Goal: Check status: Check status

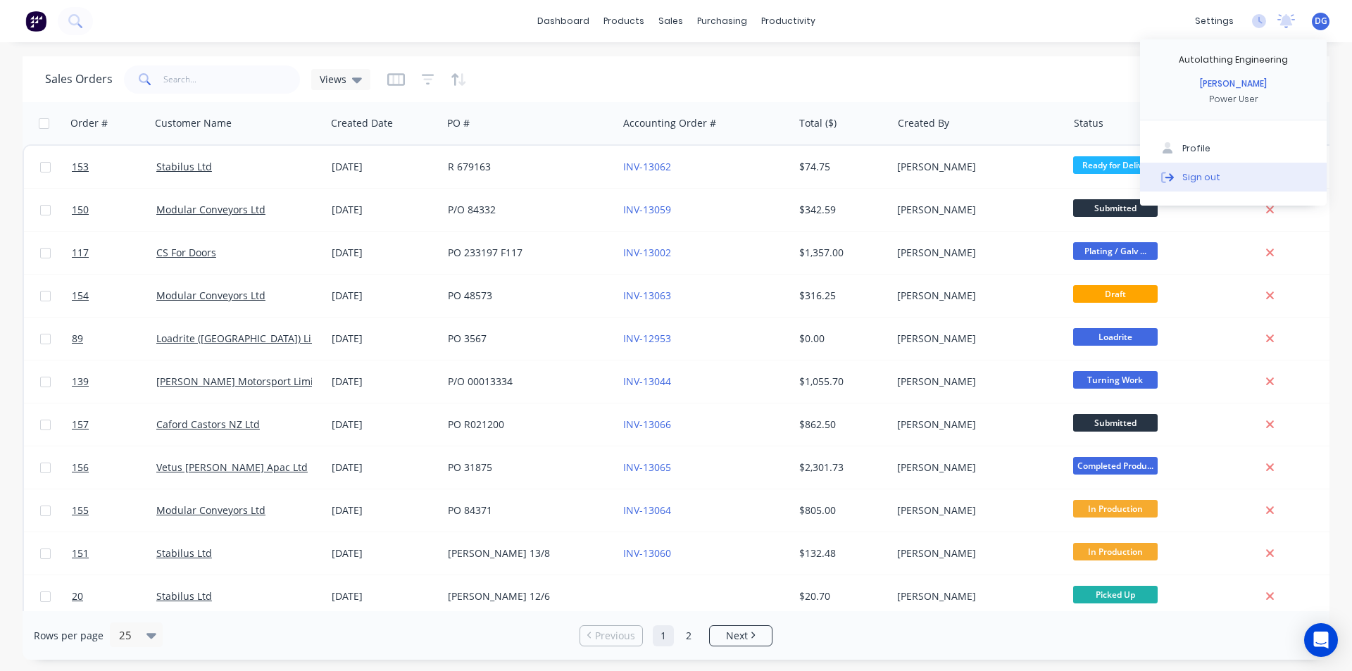
click at [1209, 181] on div "Sign out" at bounding box center [1201, 176] width 38 height 13
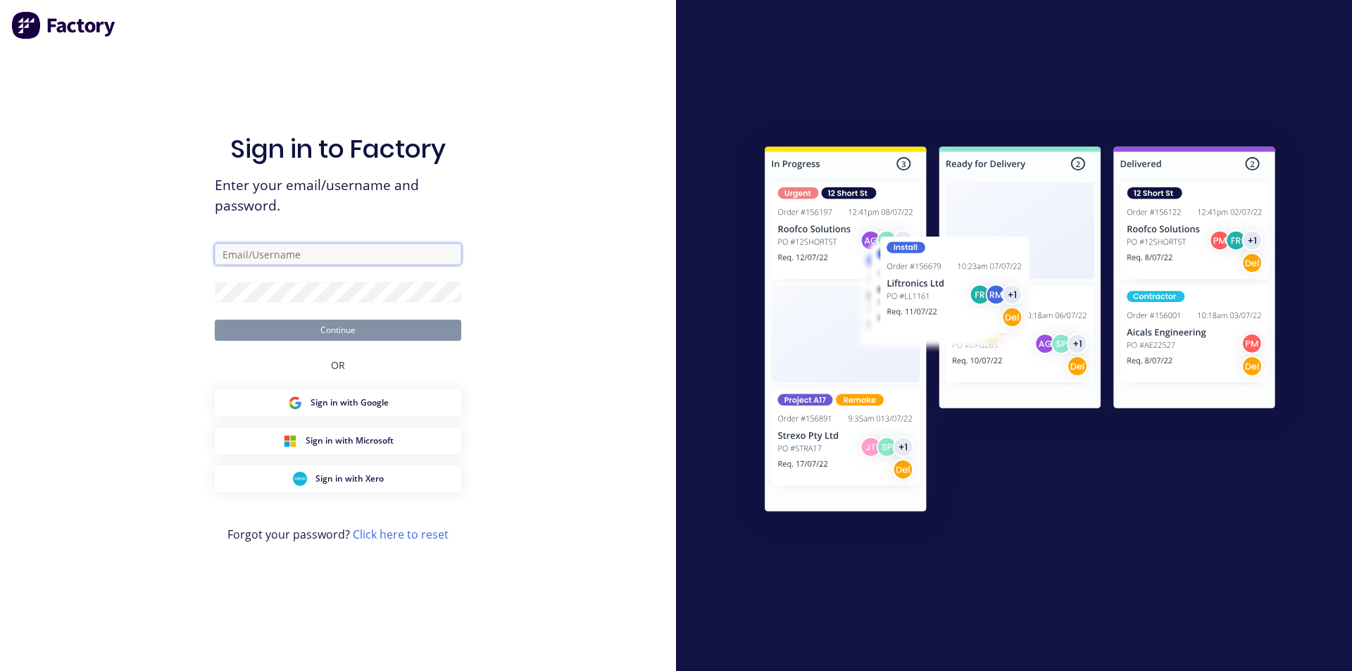
type input "[EMAIL_ADDRESS][DOMAIN_NAME]"
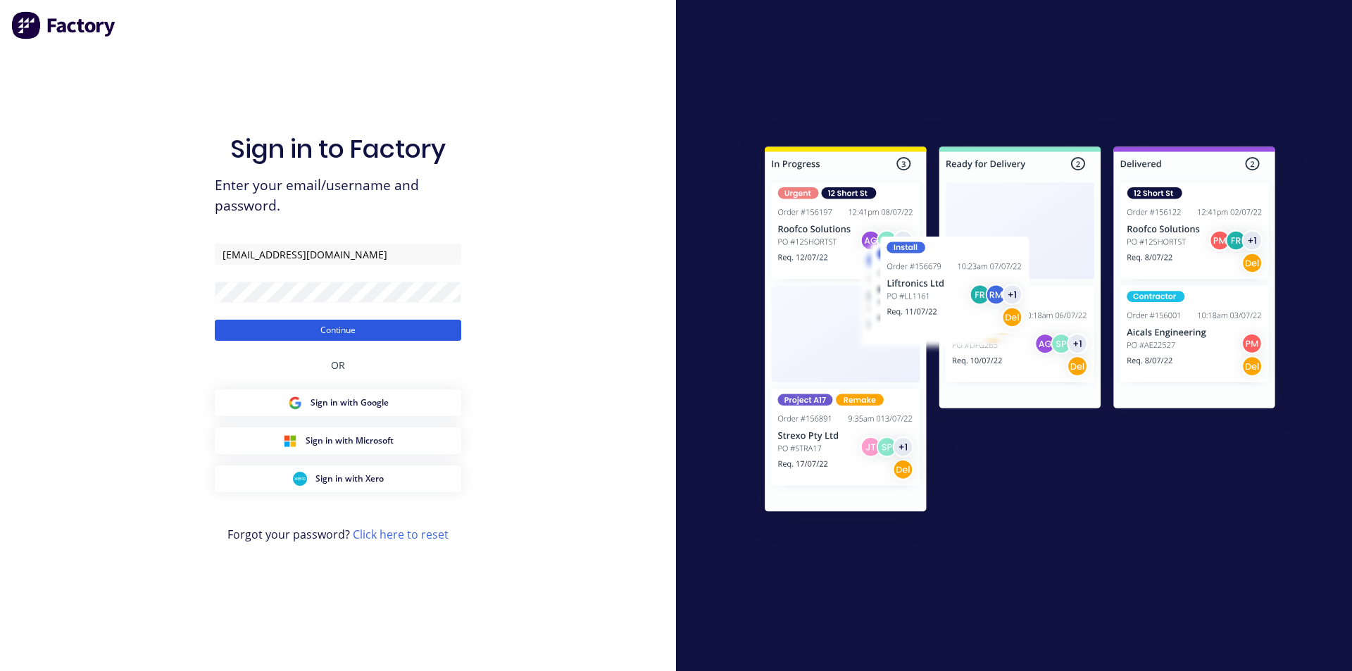
click at [346, 329] on button "Continue" at bounding box center [338, 330] width 246 height 21
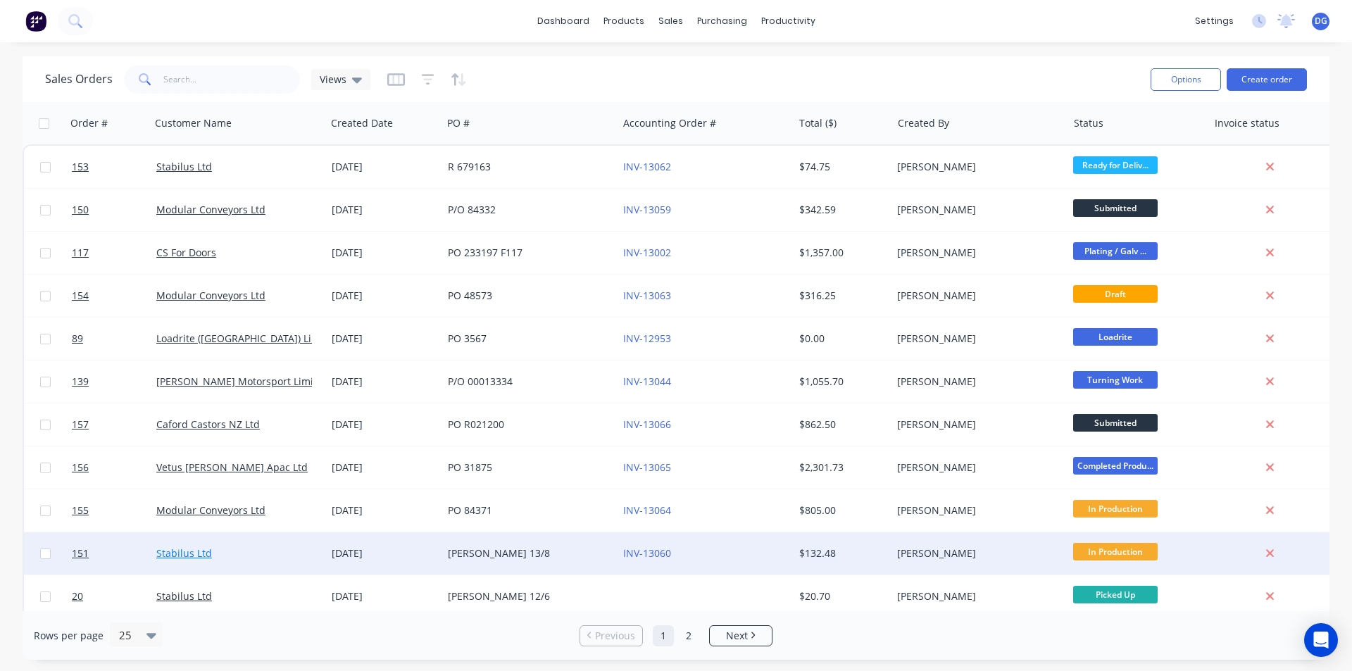
click at [182, 551] on link "Stabilus Ltd" at bounding box center [184, 553] width 56 height 13
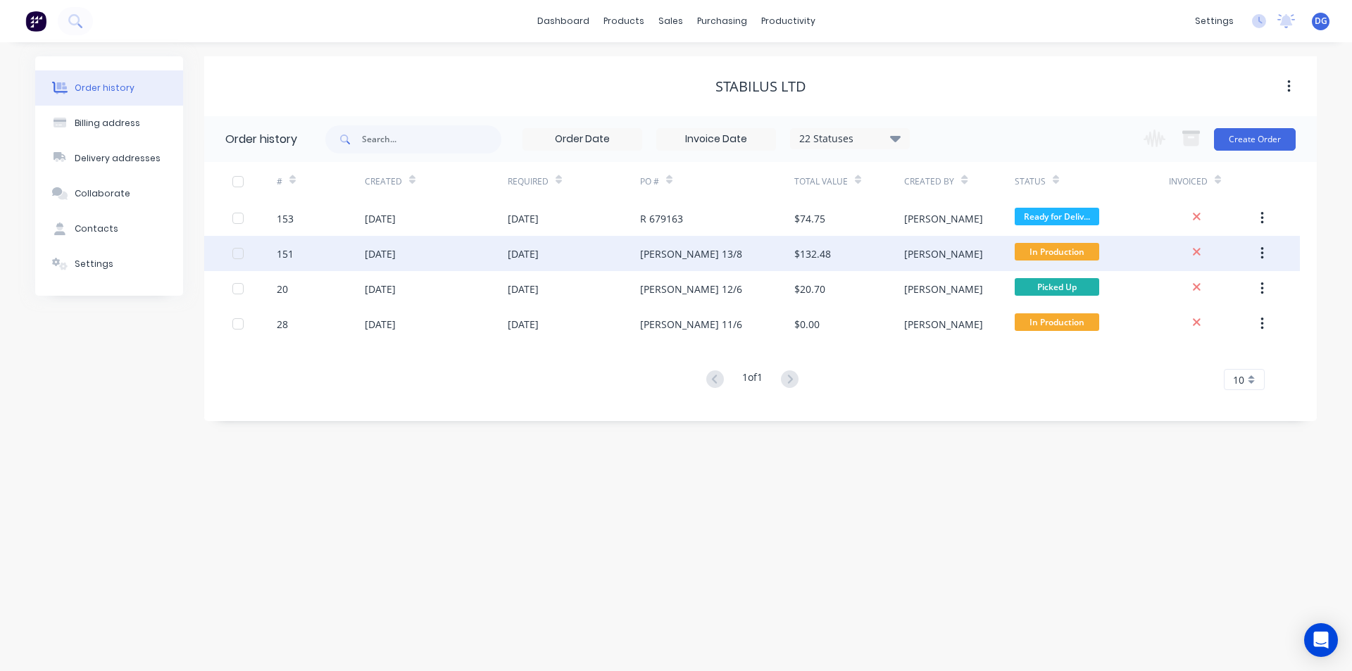
click at [396, 255] on div "[DATE]" at bounding box center [380, 253] width 31 height 15
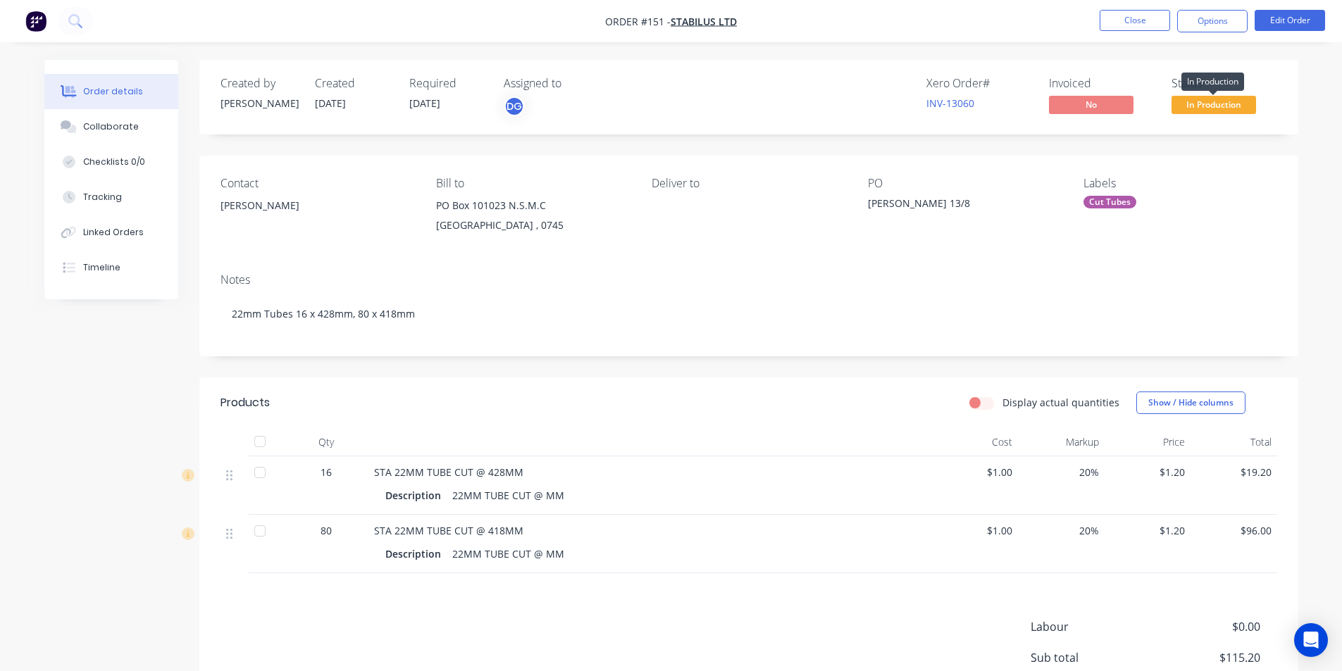
click at [1216, 103] on span "In Production" at bounding box center [1213, 105] width 85 height 18
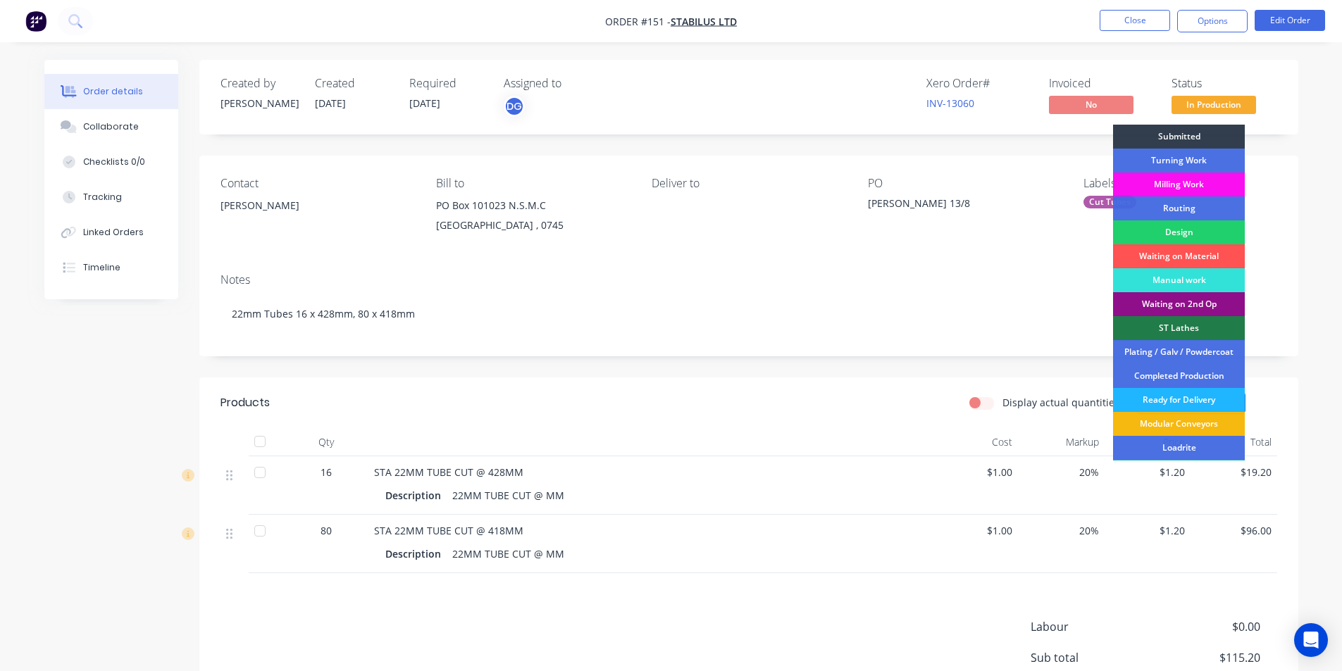
click at [1169, 399] on div "Ready for Delivery" at bounding box center [1179, 400] width 132 height 24
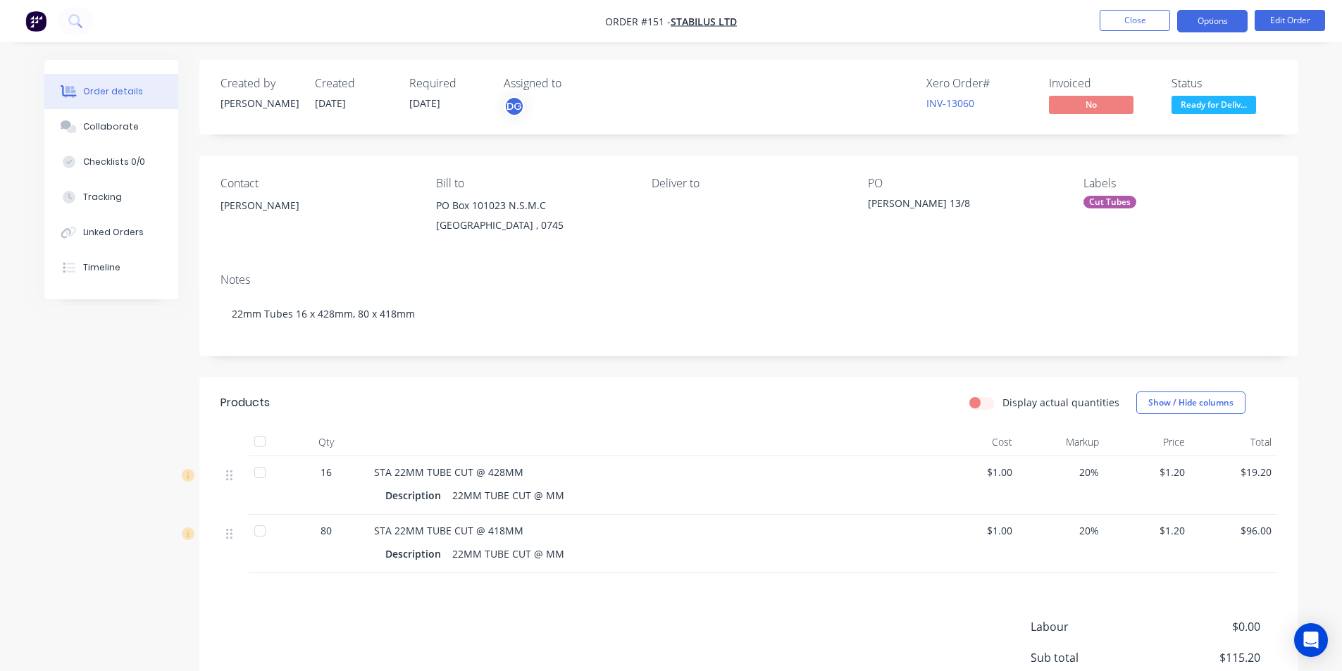
click at [1206, 18] on button "Options" at bounding box center [1212, 21] width 70 height 23
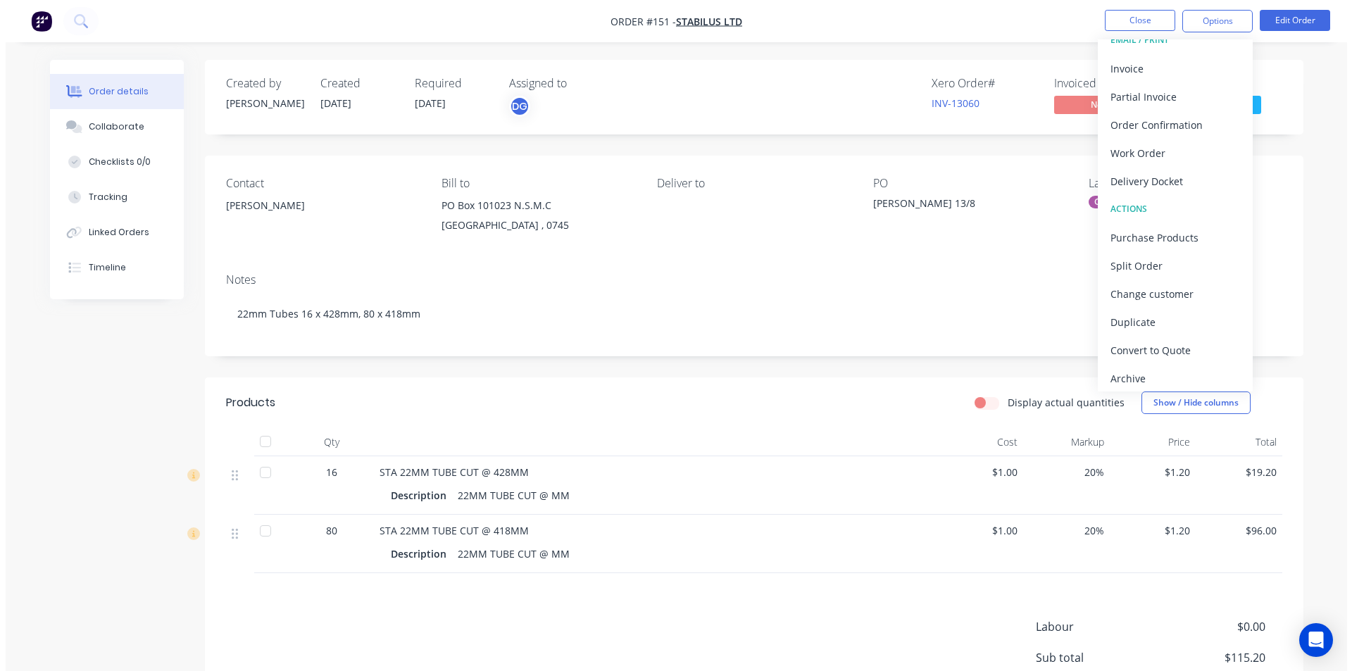
scroll to position [21, 0]
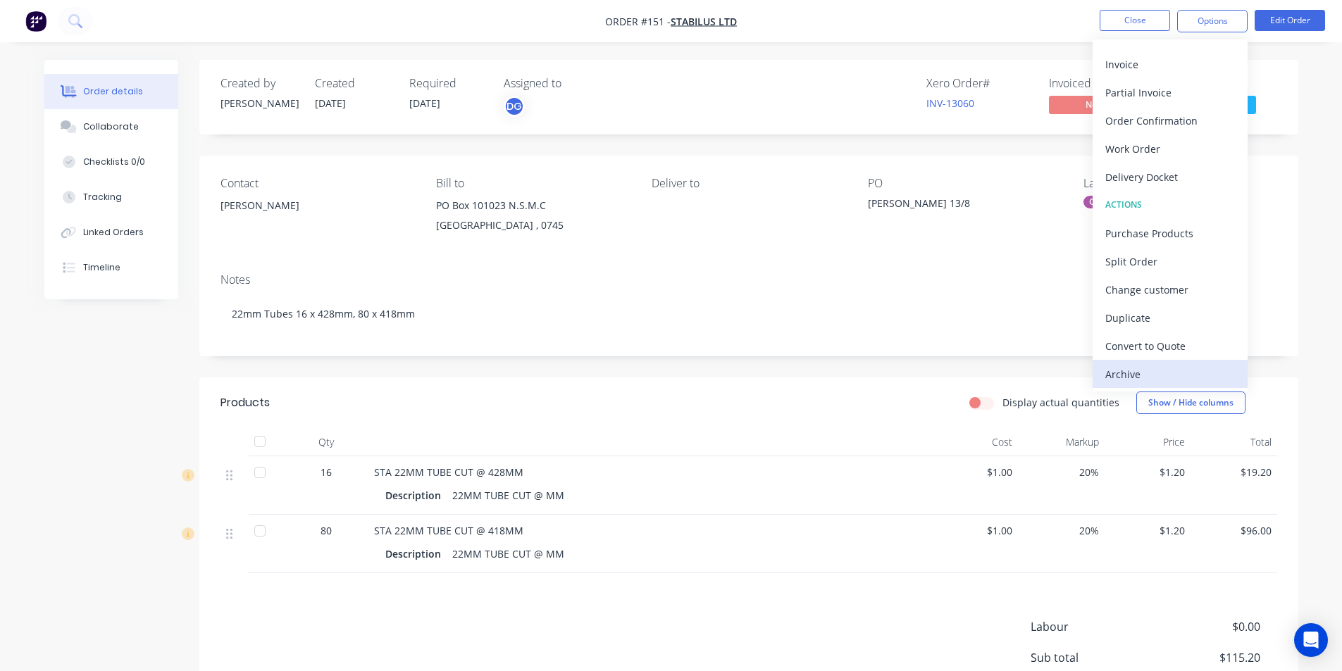
click at [1119, 375] on div "Archive" at bounding box center [1170, 374] width 130 height 20
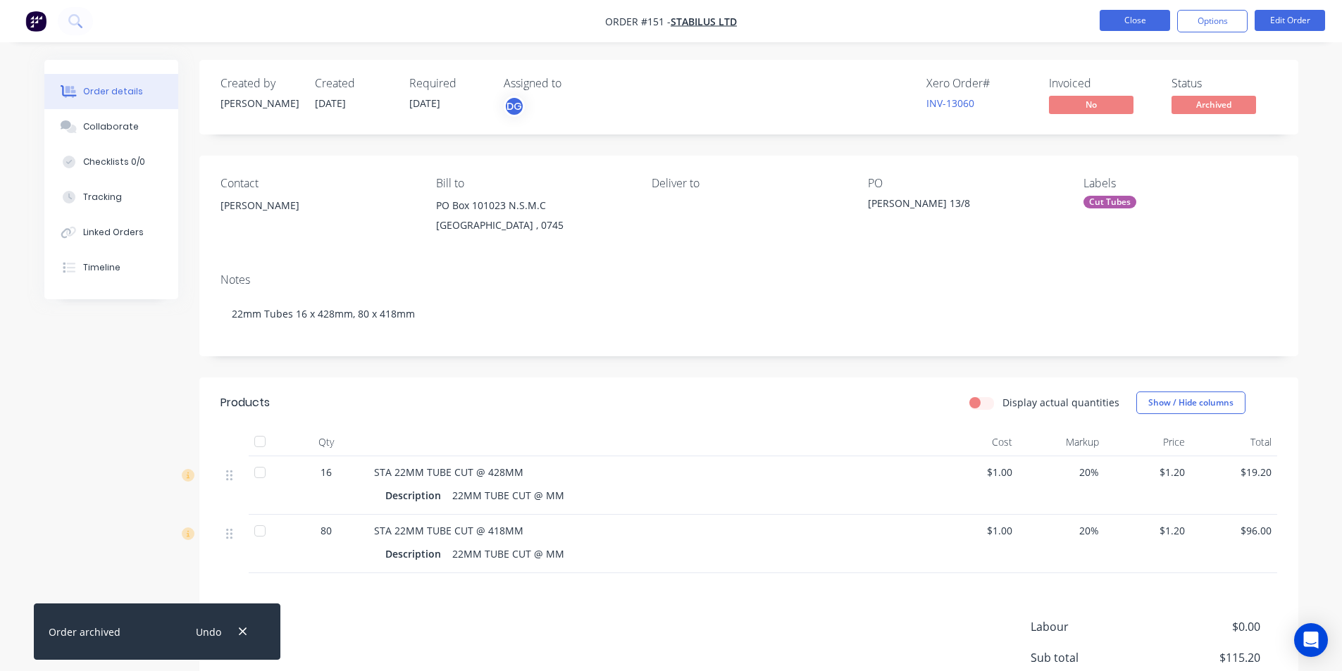
click at [1138, 20] on button "Close" at bounding box center [1134, 20] width 70 height 21
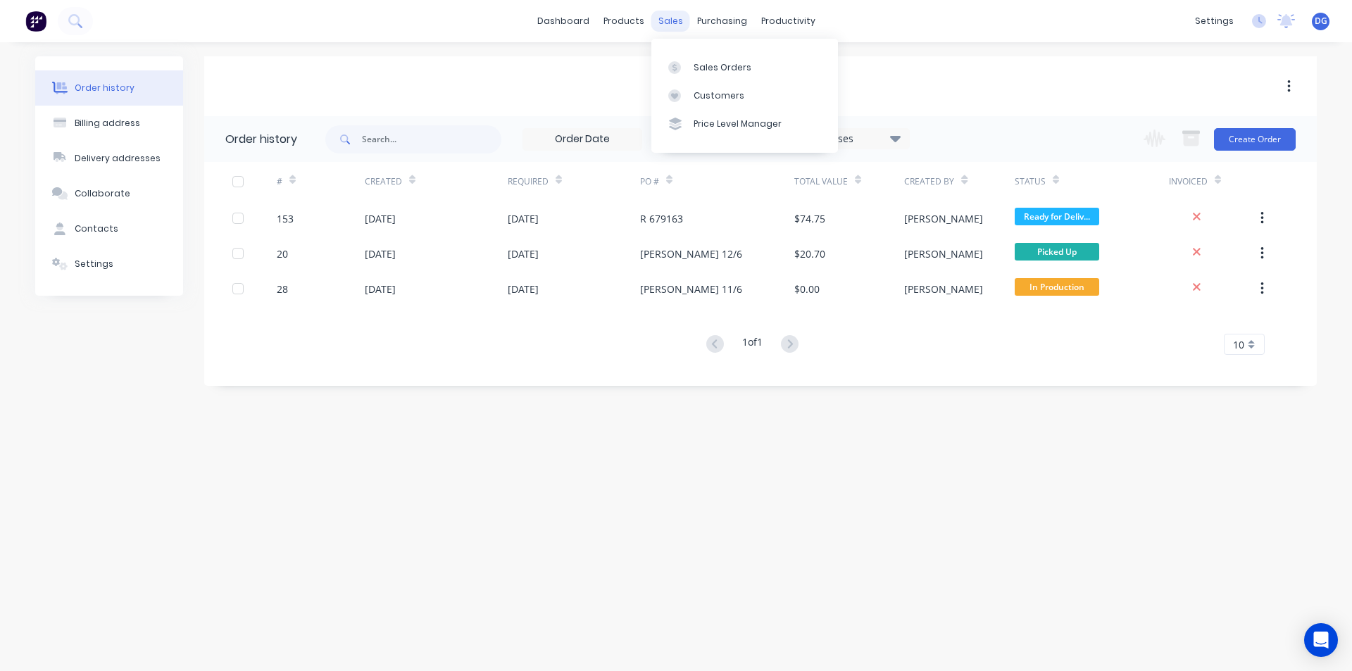
click at [668, 24] on div "sales" at bounding box center [670, 21] width 39 height 21
click at [716, 77] on link "Sales Orders" at bounding box center [744, 67] width 187 height 28
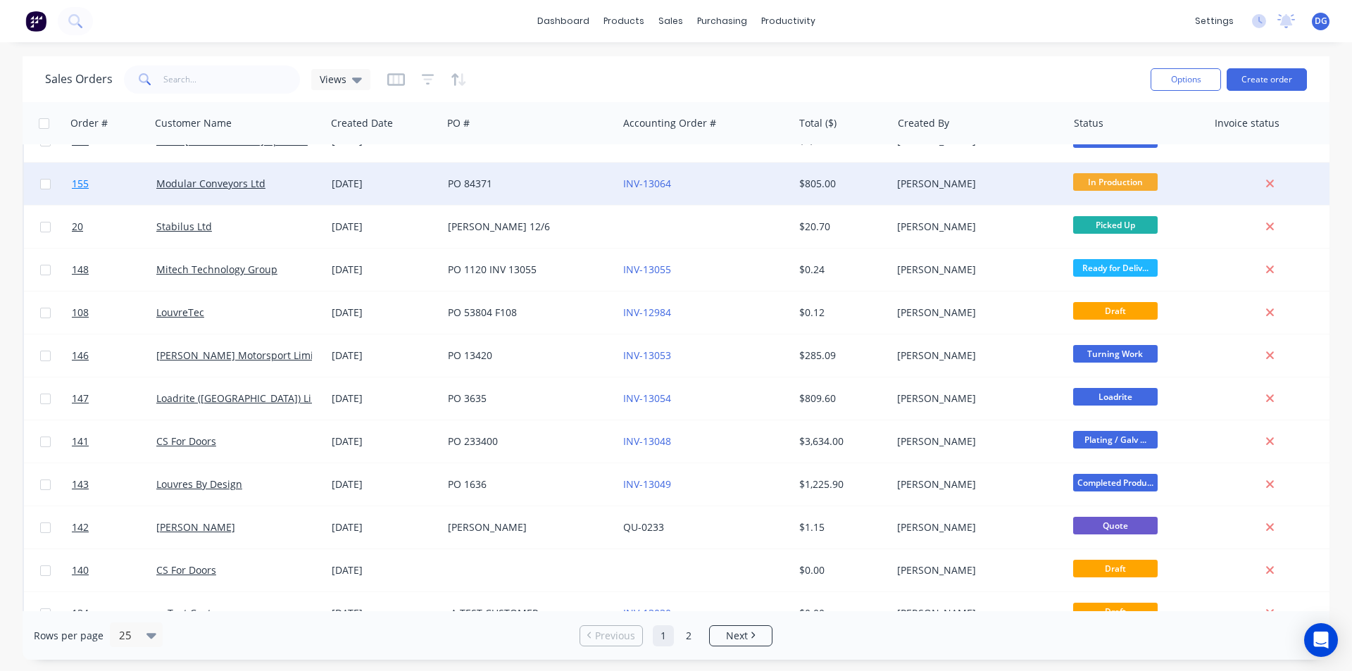
scroll to position [352, 0]
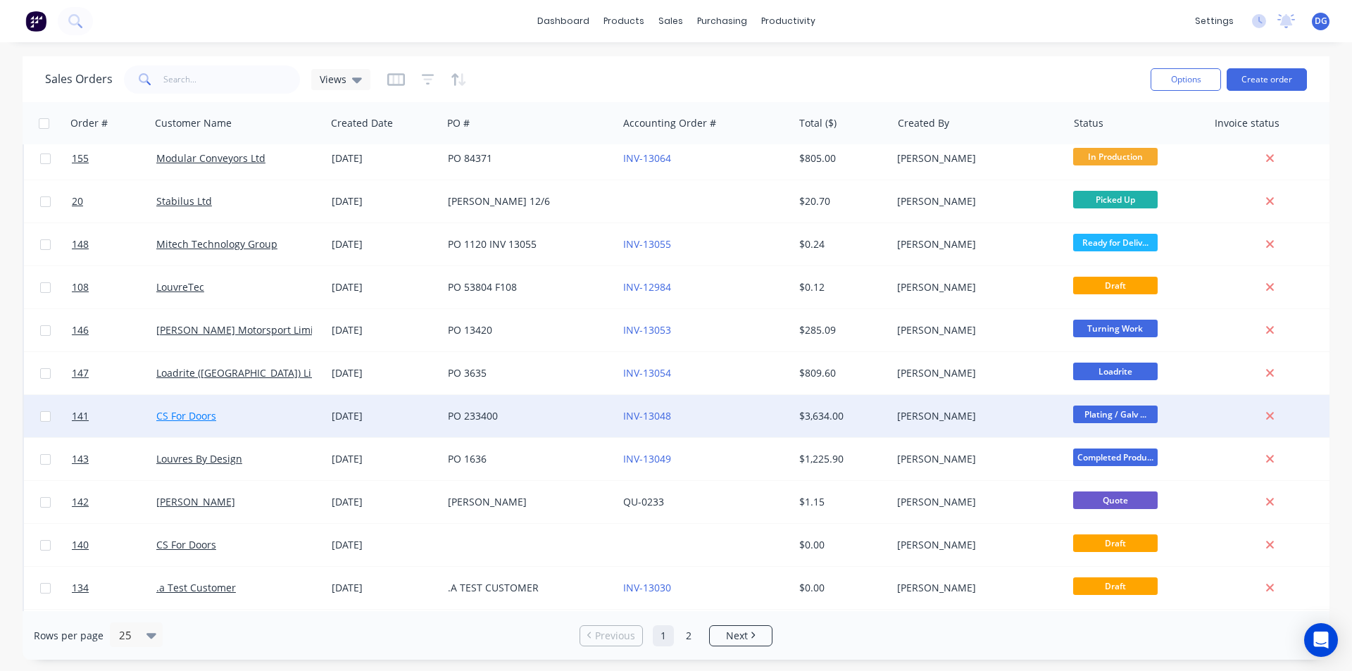
click at [184, 416] on link "CS For Doors" at bounding box center [186, 415] width 60 height 13
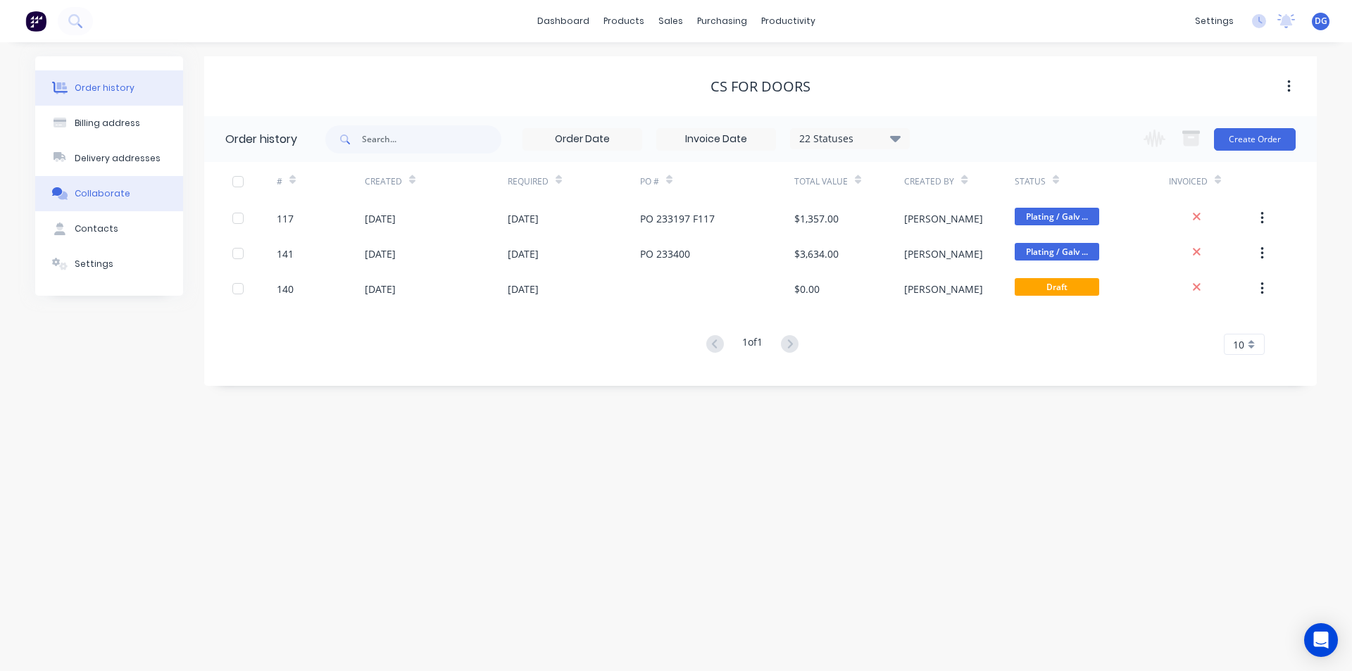
click at [113, 195] on div "Collaborate" at bounding box center [103, 193] width 56 height 13
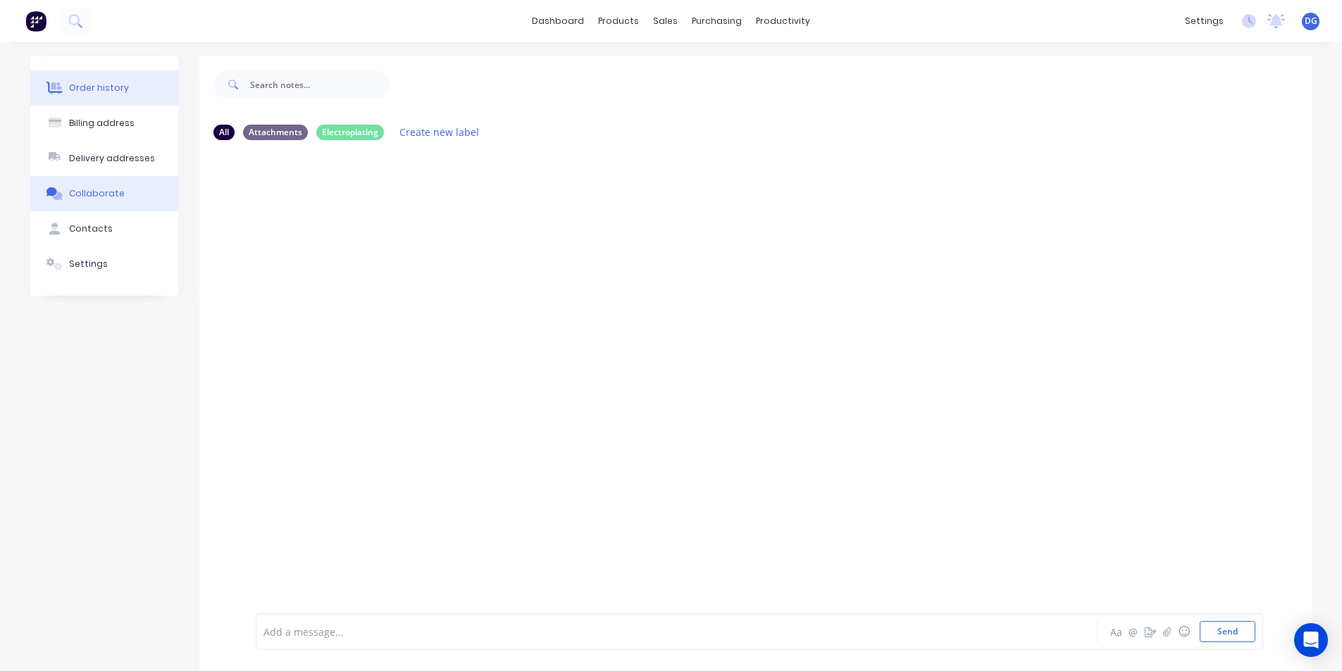
click at [100, 87] on div "Order history" at bounding box center [99, 88] width 60 height 13
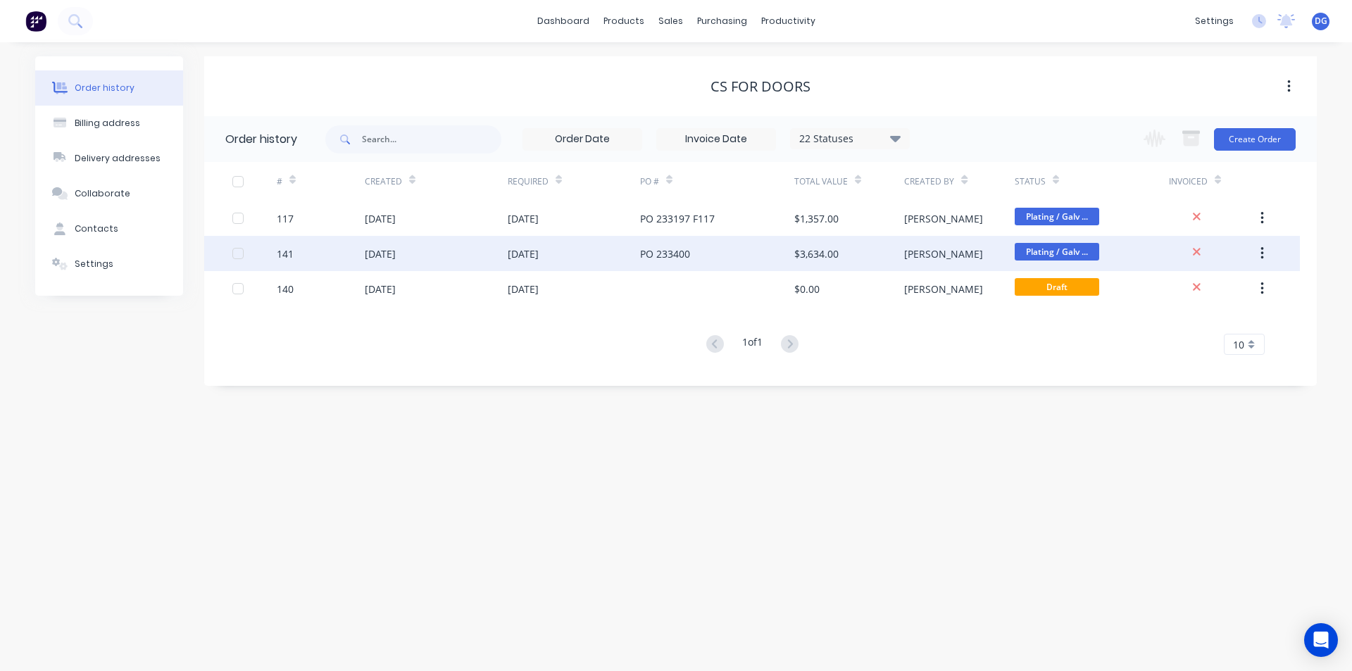
click at [394, 239] on div "[DATE]" at bounding box center [436, 253] width 143 height 35
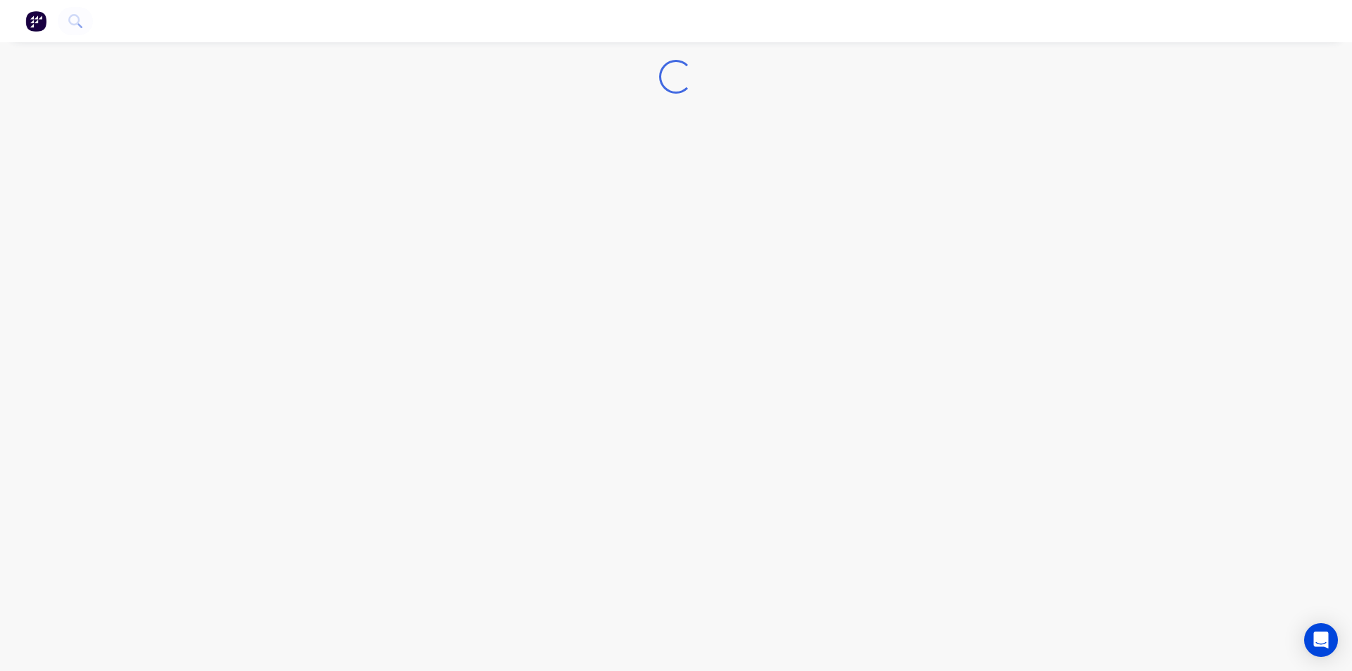
click at [392, 246] on div "Loading..." at bounding box center [676, 335] width 1352 height 671
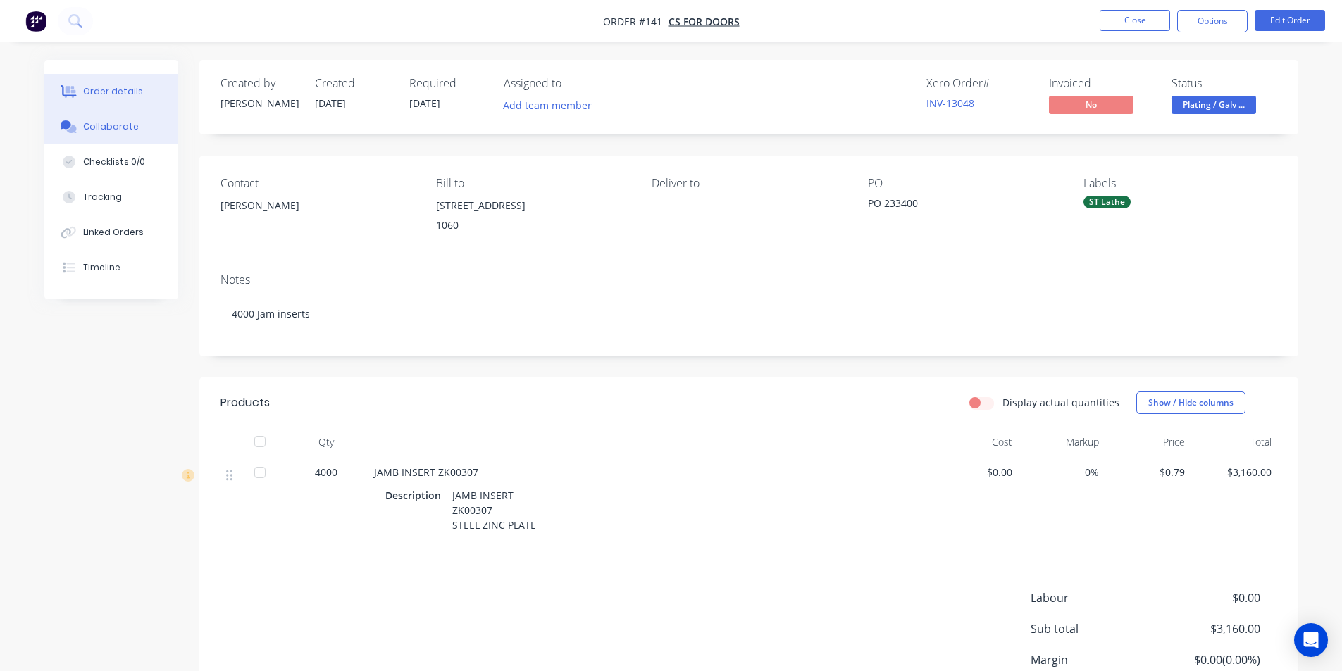
click at [120, 125] on div "Collaborate" at bounding box center [111, 126] width 56 height 13
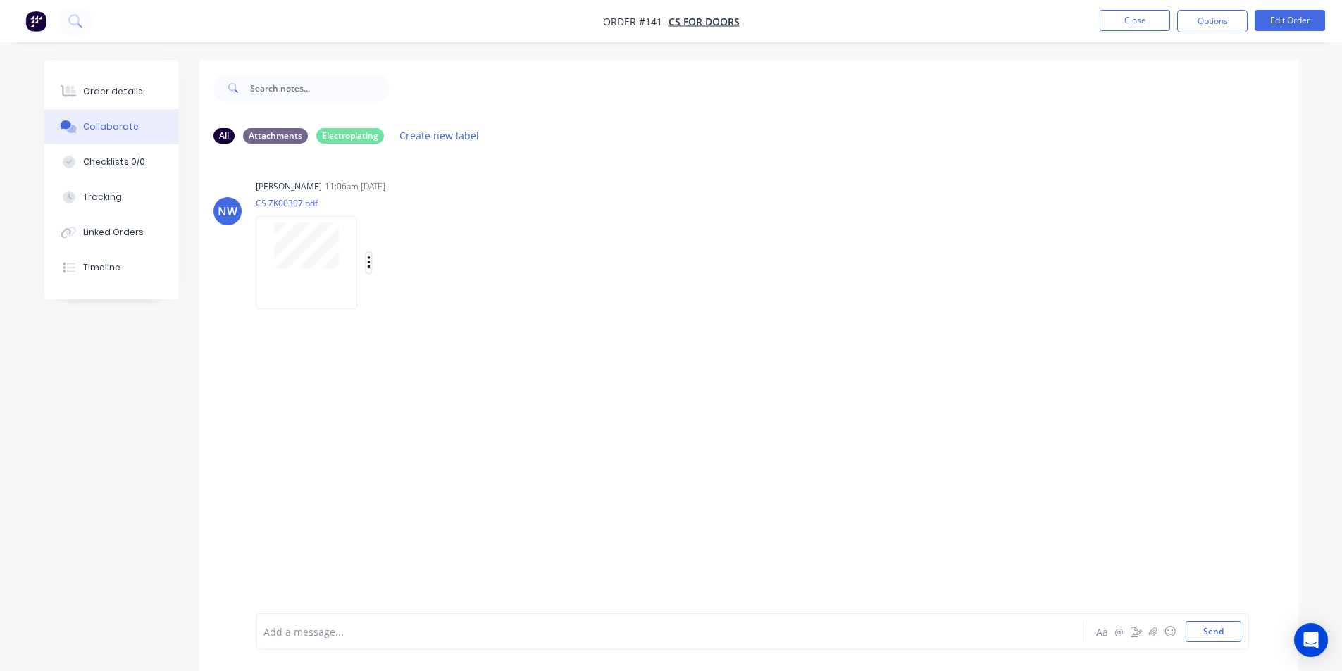
click at [369, 261] on icon "button" at bounding box center [369, 263] width 4 height 16
click at [127, 93] on div "Order details" at bounding box center [113, 91] width 60 height 13
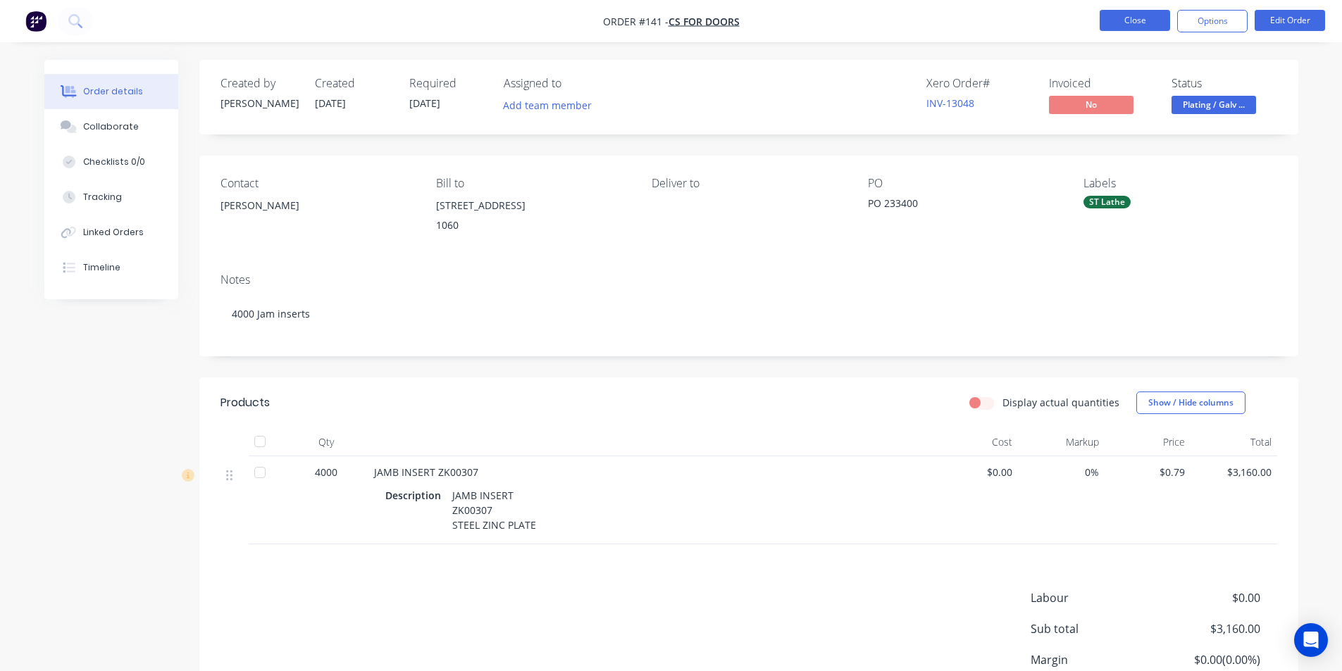
click at [1145, 21] on button "Close" at bounding box center [1134, 20] width 70 height 21
